Goal: Transaction & Acquisition: Purchase product/service

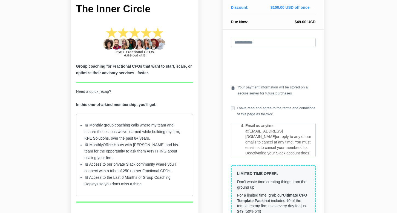
scroll to position [82, 0]
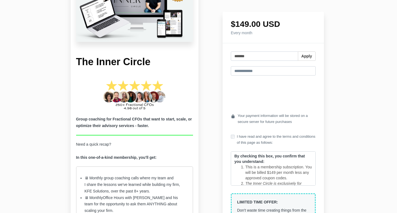
scroll to position [29, 0]
